Goal: Check status: Check status

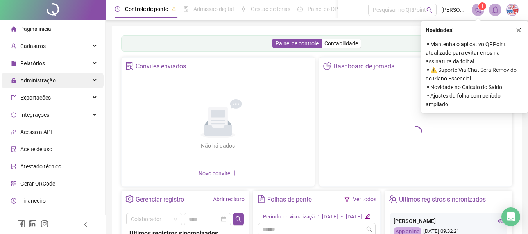
click at [59, 80] on div "Administração" at bounding box center [53, 81] width 102 height 16
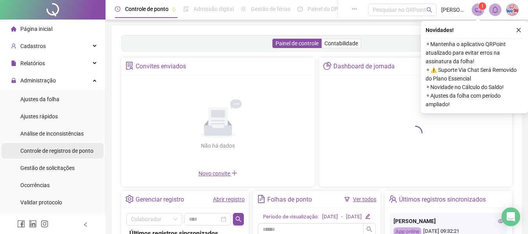
click at [81, 152] on span "Controle de registros de ponto" at bounding box center [56, 151] width 73 height 6
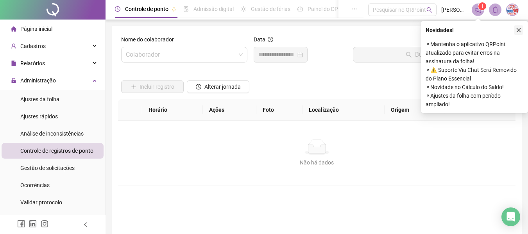
click at [516, 31] on icon "close" at bounding box center [518, 29] width 5 height 5
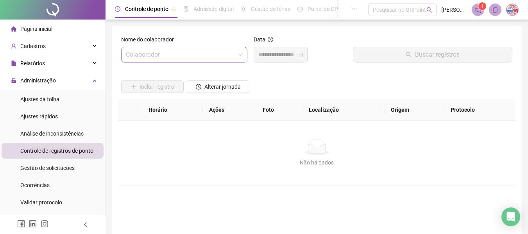
click at [203, 57] on input "search" at bounding box center [181, 54] width 110 height 15
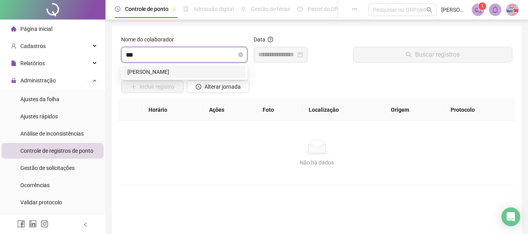
type input "****"
click at [193, 72] on div "[PERSON_NAME]" at bounding box center [184, 72] width 114 height 9
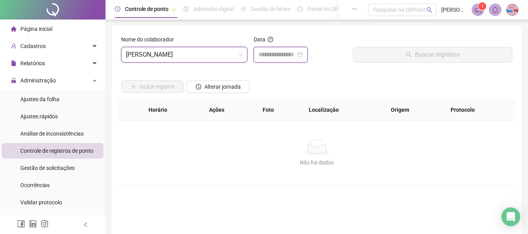
click at [296, 56] on input at bounding box center [277, 54] width 38 height 9
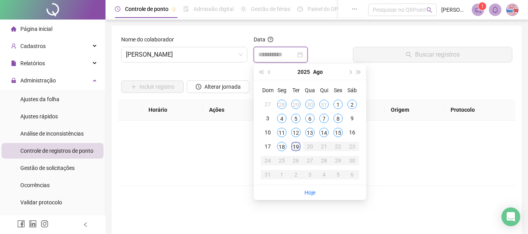
type input "**********"
click at [295, 146] on div "19" at bounding box center [295, 146] width 9 height 9
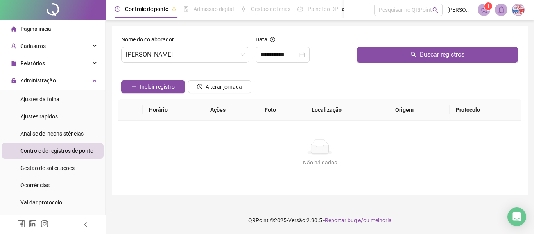
click at [423, 45] on div at bounding box center [437, 41] width 162 height 12
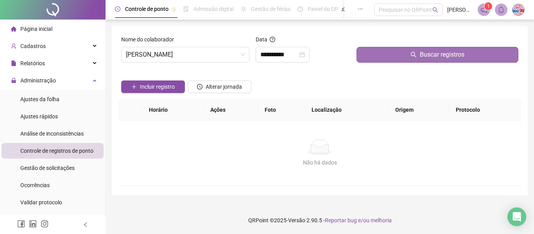
click at [420, 52] on span "Buscar registros" at bounding box center [442, 54] width 45 height 9
